Goal: Information Seeking & Learning: Check status

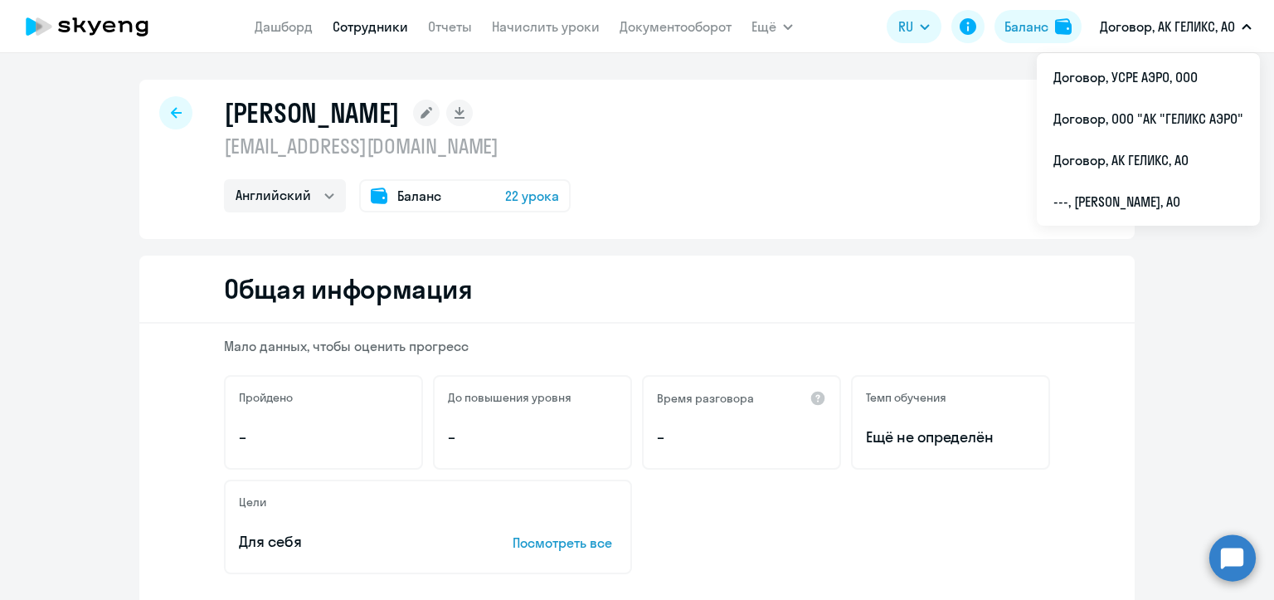
select select "english"
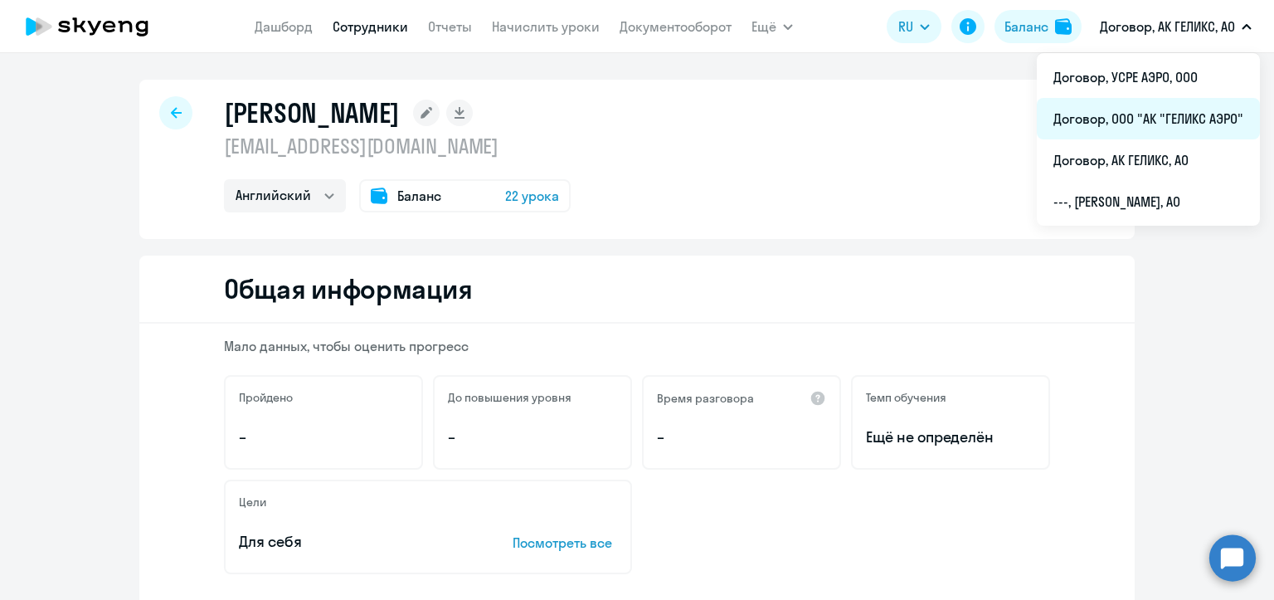
click at [1131, 114] on li "Договор, ООО "АК "ГЕЛИКС АЭРО"" at bounding box center [1148, 118] width 223 height 41
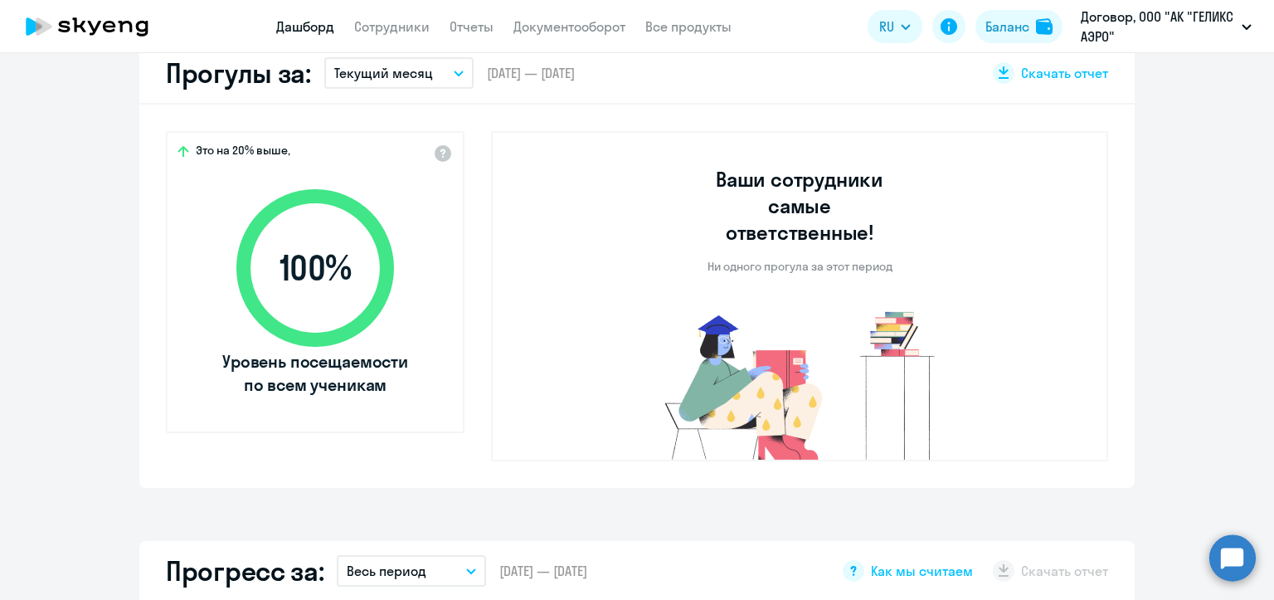
select select "30"
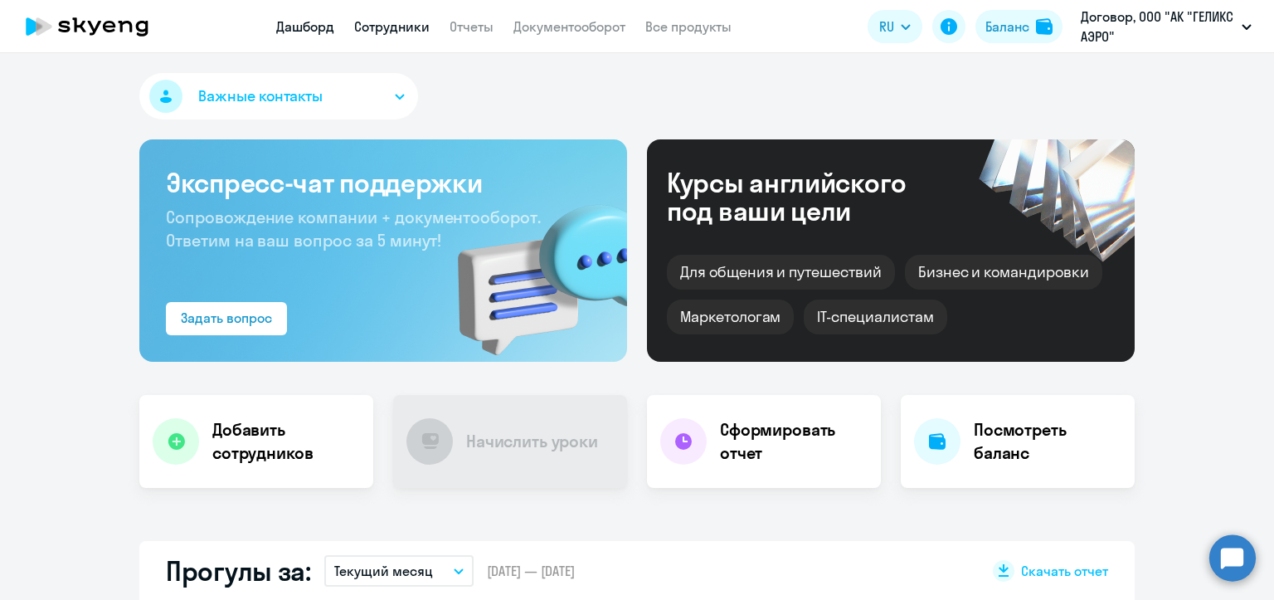
click at [385, 23] on link "Сотрудники" at bounding box center [391, 26] width 75 height 17
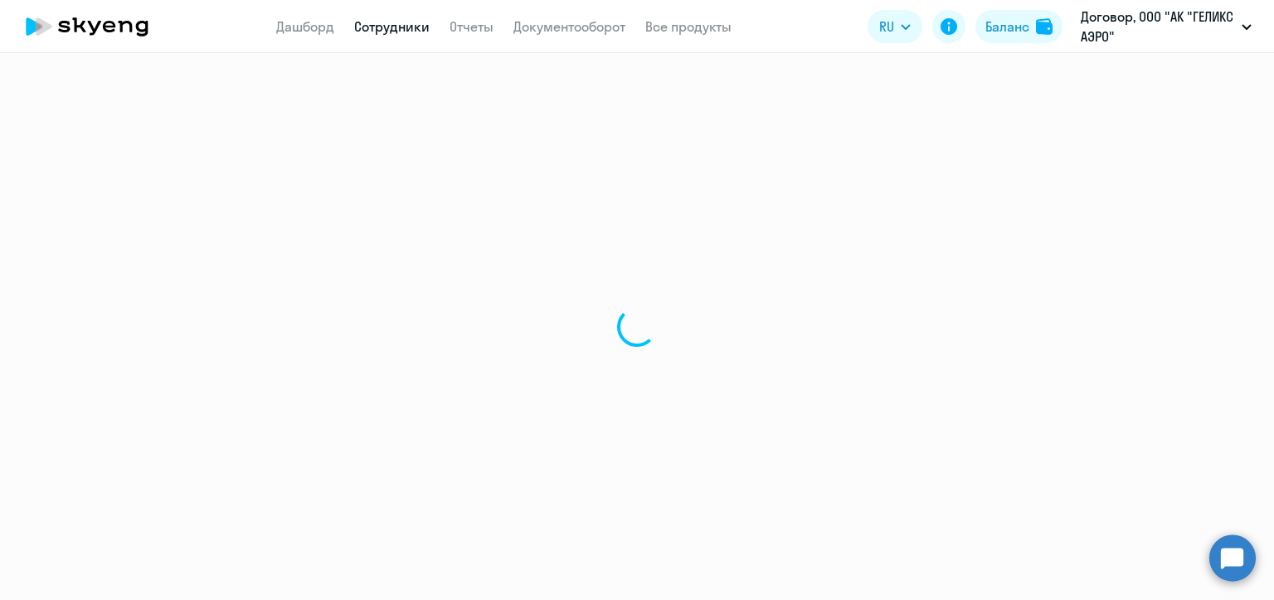
select select "30"
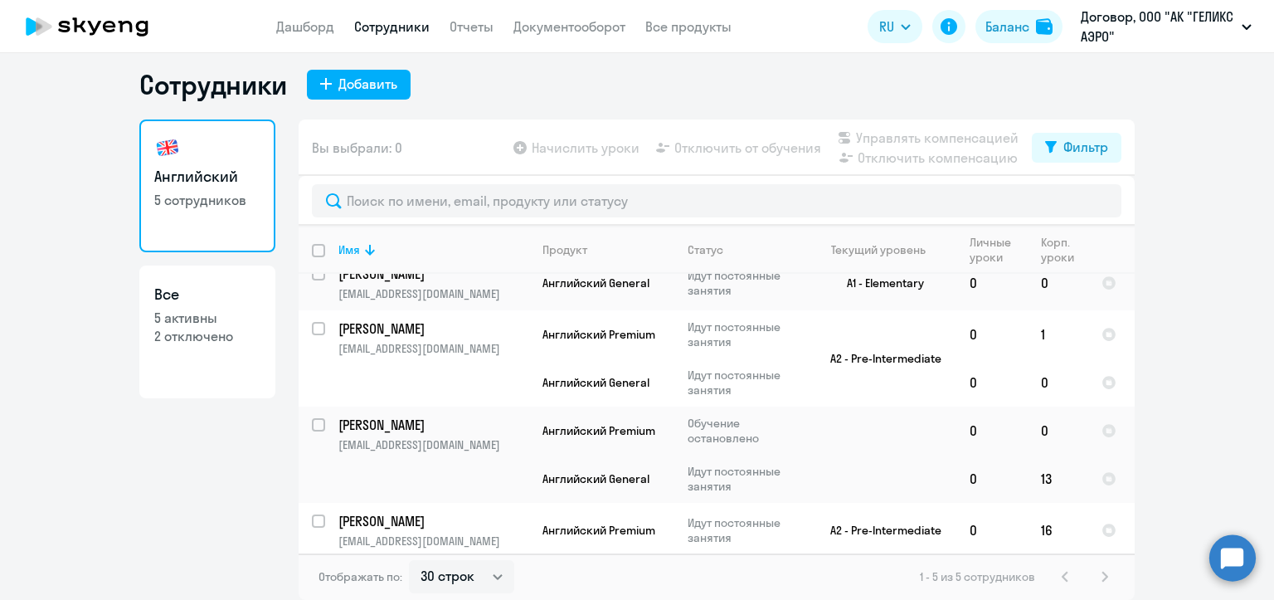
scroll to position [80, 0]
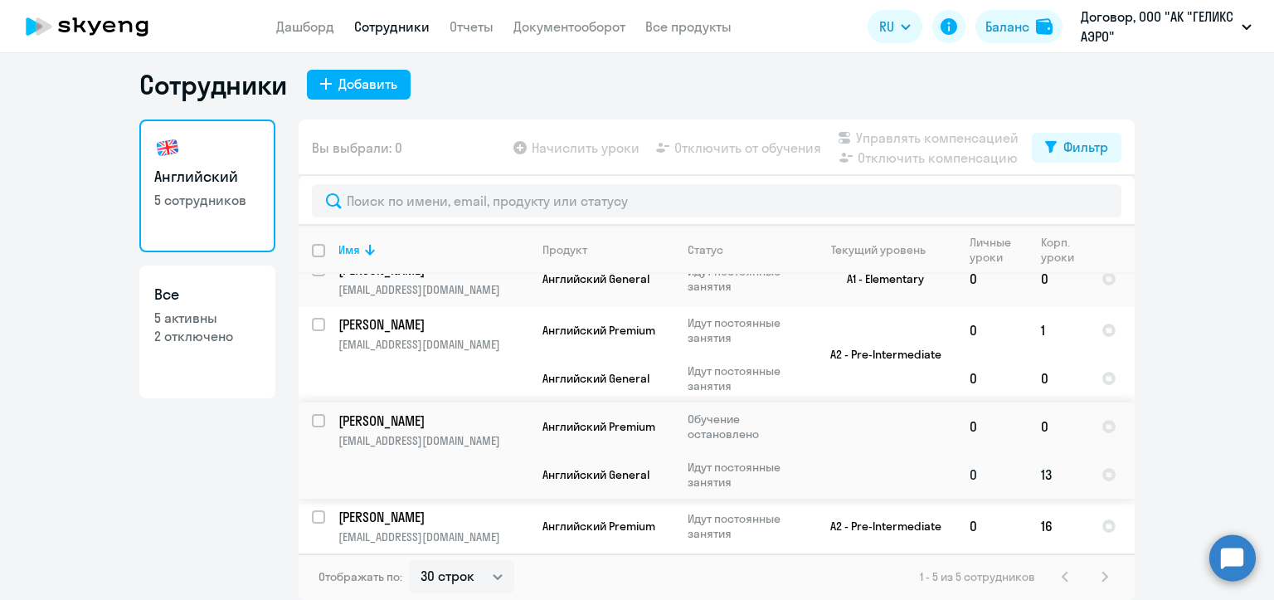
click at [529, 456] on td "Английский General" at bounding box center [601, 474] width 145 height 48
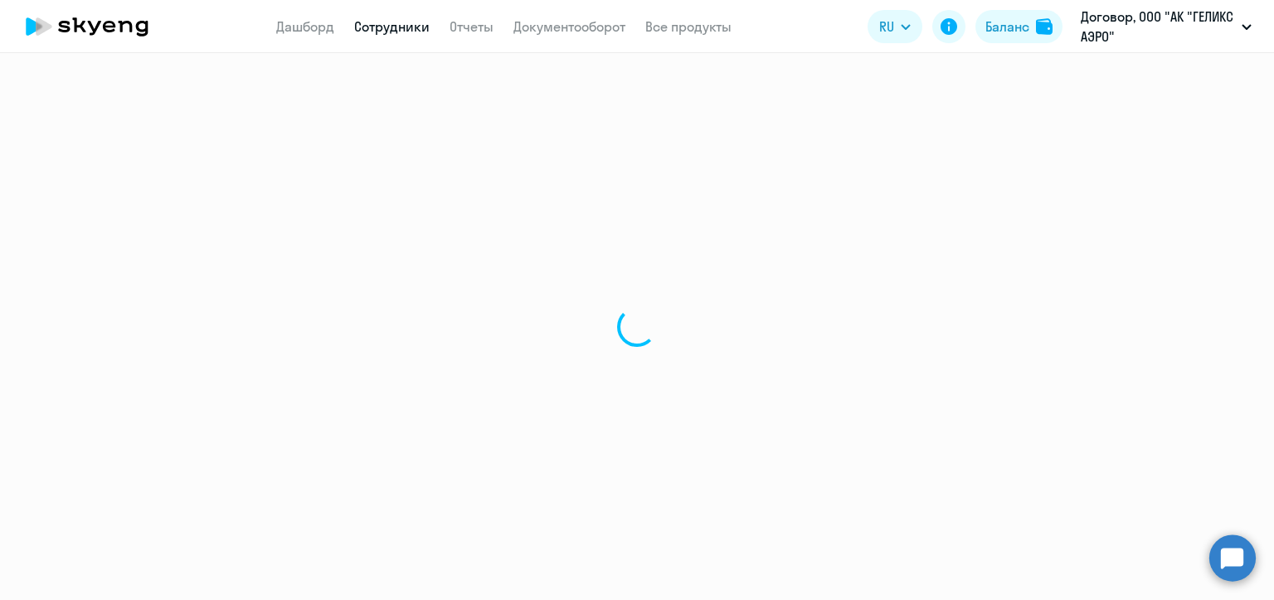
select select "english"
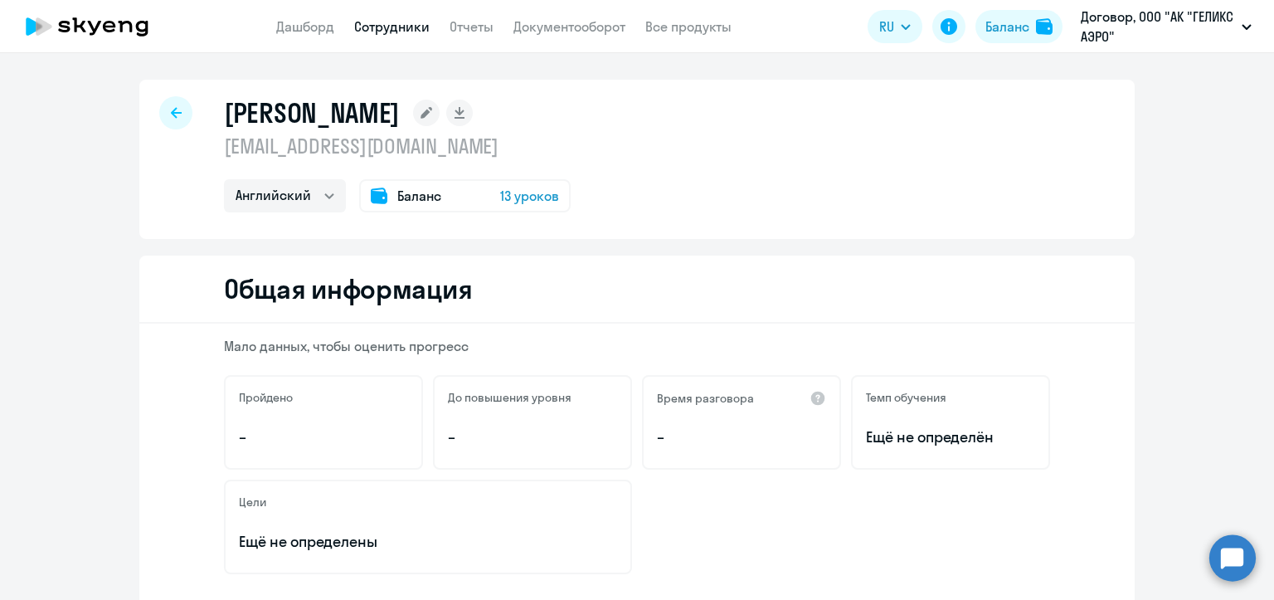
click at [166, 104] on div at bounding box center [175, 112] width 33 height 33
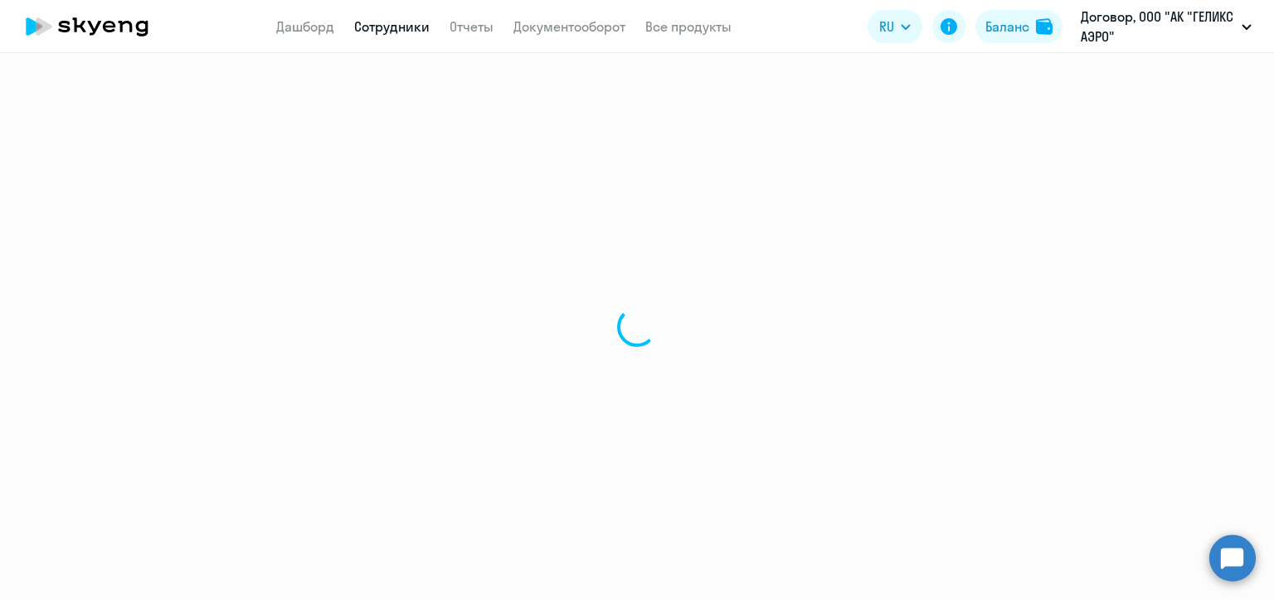
select select "30"
